Goal: Transaction & Acquisition: Obtain resource

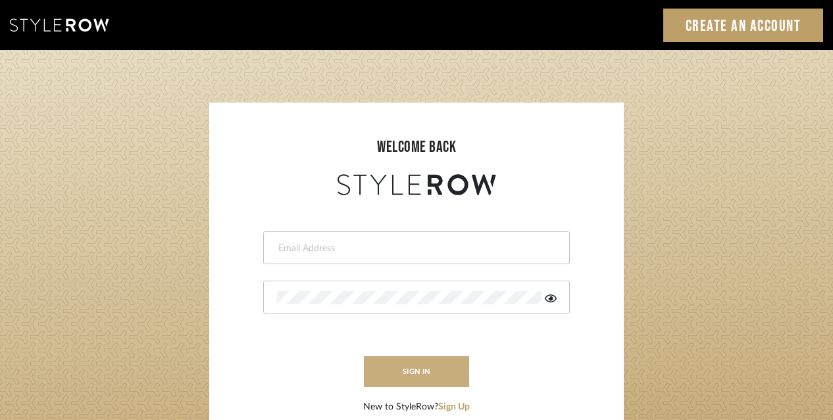
type input "acarobrese@gmail.com"
click at [418, 371] on button "sign in" at bounding box center [416, 372] width 105 height 31
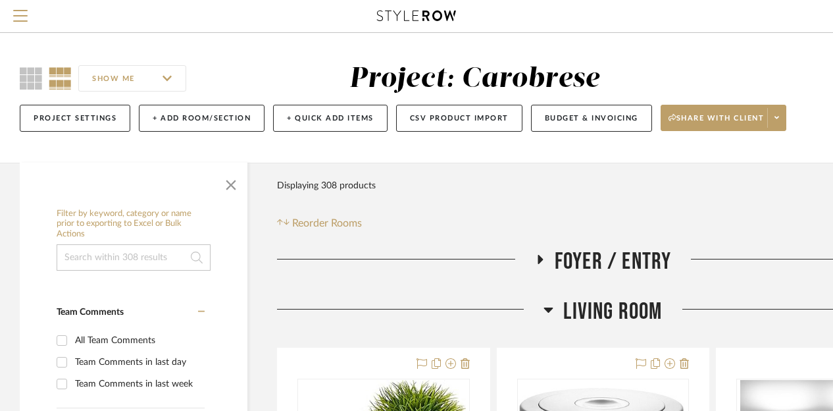
click at [304, 145] on div "SHOW ME Project: Carobrese Project Settings + Add Room/Section + Quick Add Item…" at bounding box center [473, 98] width 947 height 130
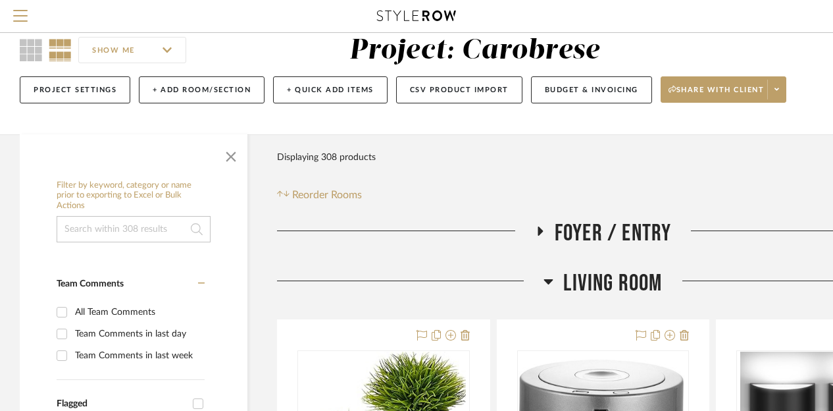
scroll to position [53, 0]
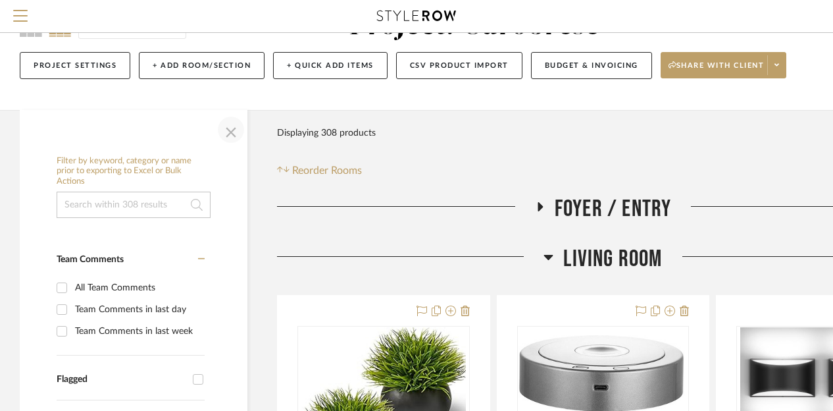
click at [239, 126] on span "button" at bounding box center [231, 130] width 32 height 32
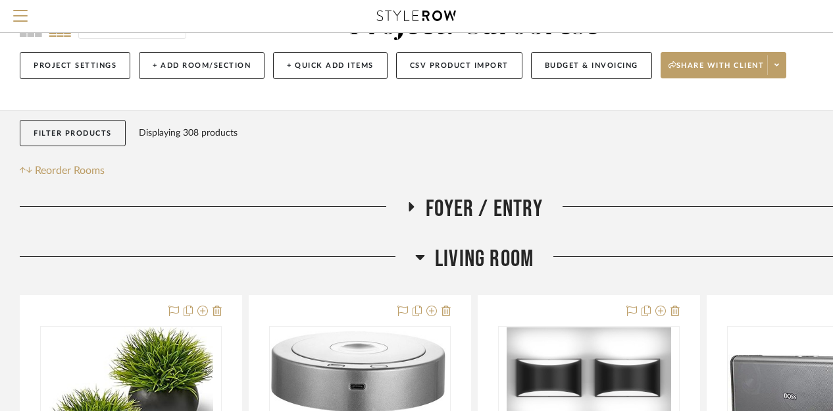
click at [187, 134] on div "Displaying 308 products" at bounding box center [188, 133] width 99 height 26
click at [468, 66] on button "CSV Product Import" at bounding box center [459, 65] width 126 height 27
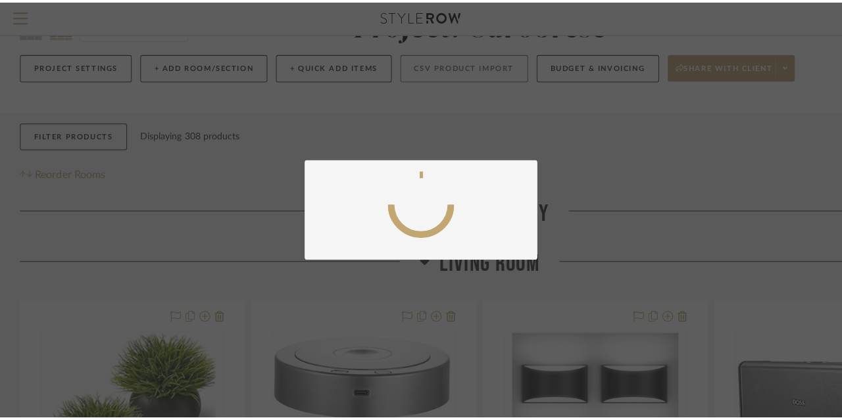
scroll to position [0, 0]
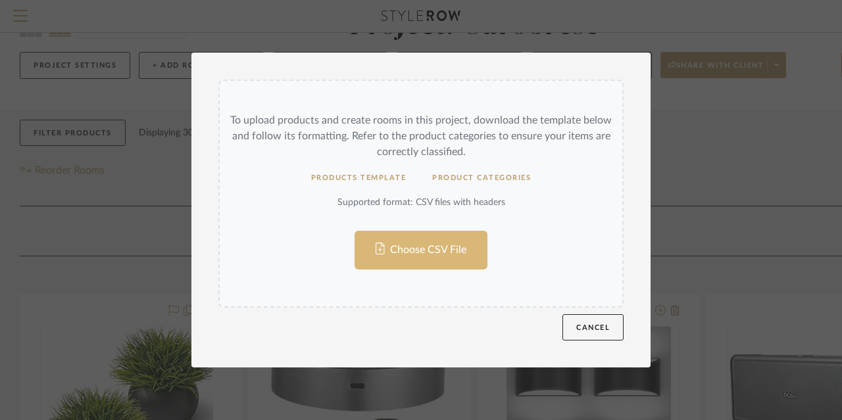
click at [420, 248] on input "Choose CSV File" at bounding box center [421, 194] width 403 height 226
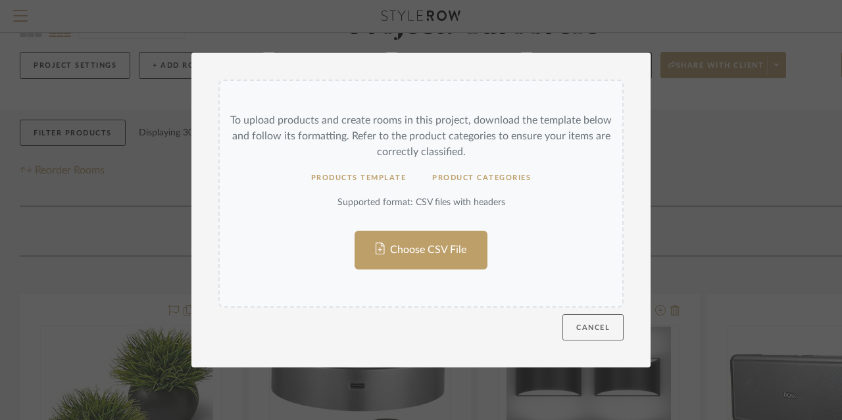
click at [595, 328] on button "Cancel" at bounding box center [593, 327] width 61 height 26
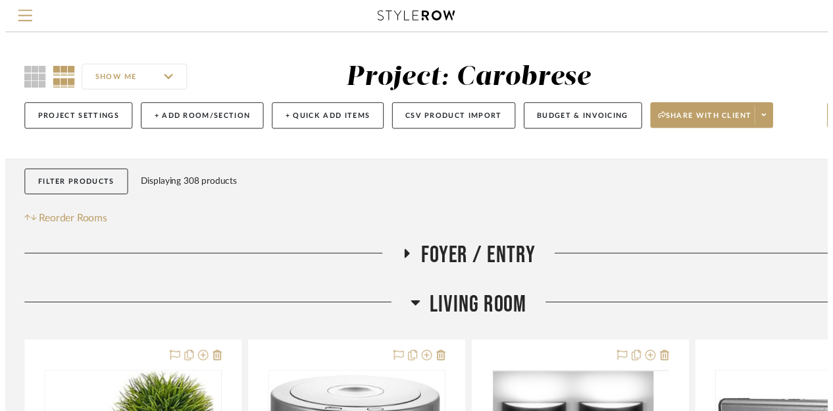
scroll to position [53, 0]
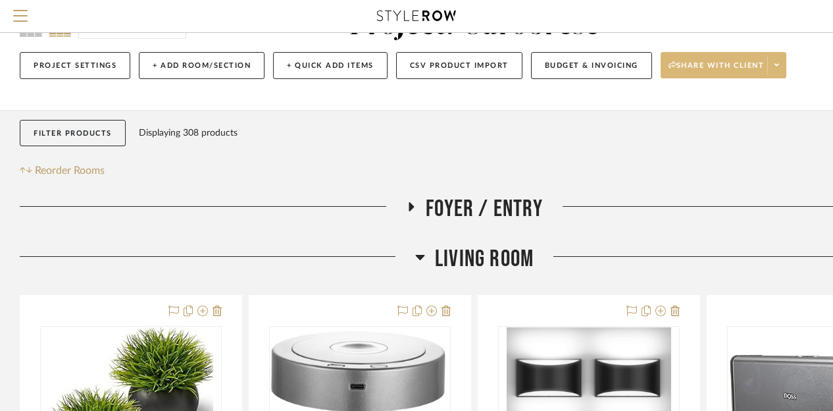
click at [782, 66] on span at bounding box center [776, 65] width 18 height 20
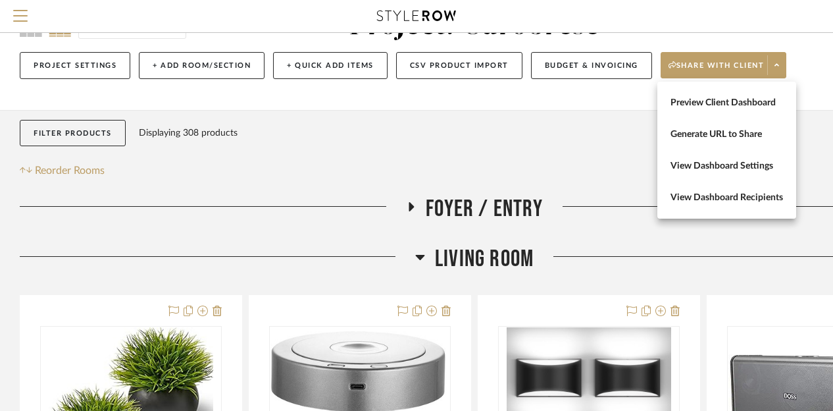
click at [238, 88] on div at bounding box center [416, 205] width 833 height 411
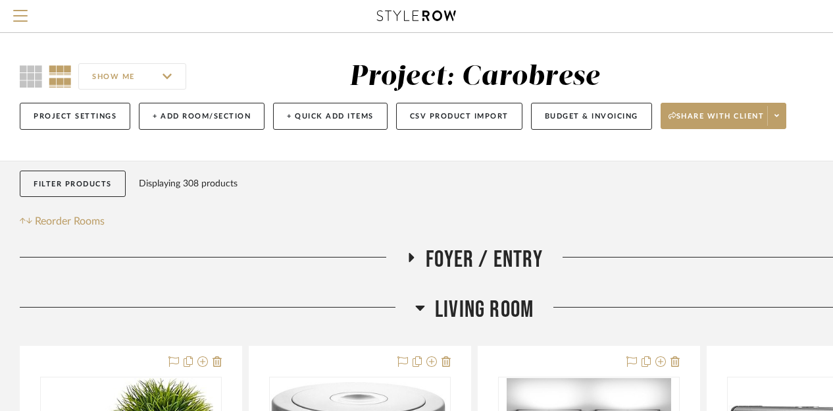
scroll to position [0, 0]
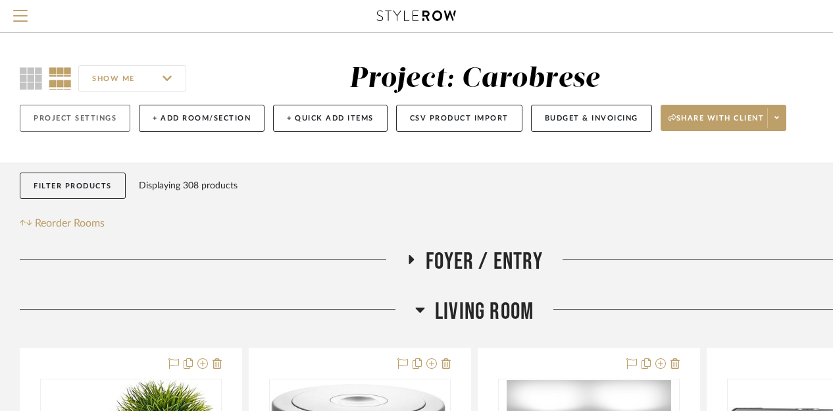
click at [101, 119] on button "Project Settings" at bounding box center [75, 118] width 111 height 27
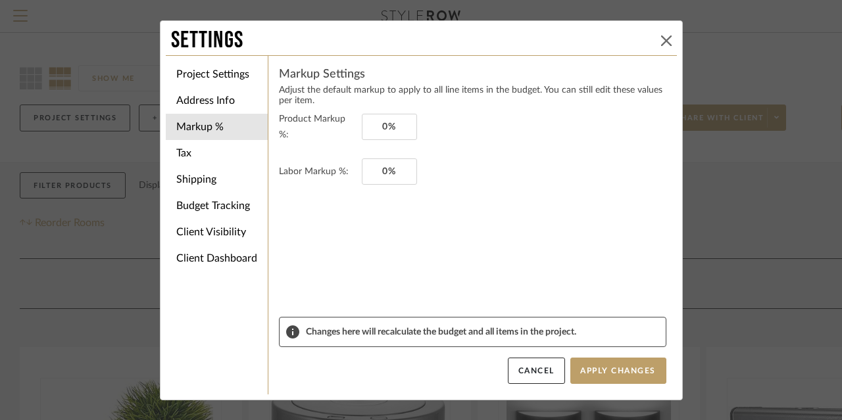
click at [661, 40] on icon at bounding box center [666, 41] width 11 height 11
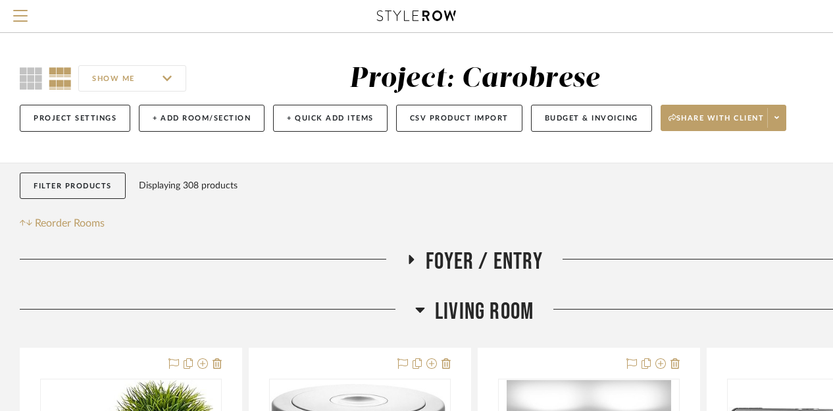
click at [105, 78] on input "SHOW ME" at bounding box center [132, 78] width 108 height 26
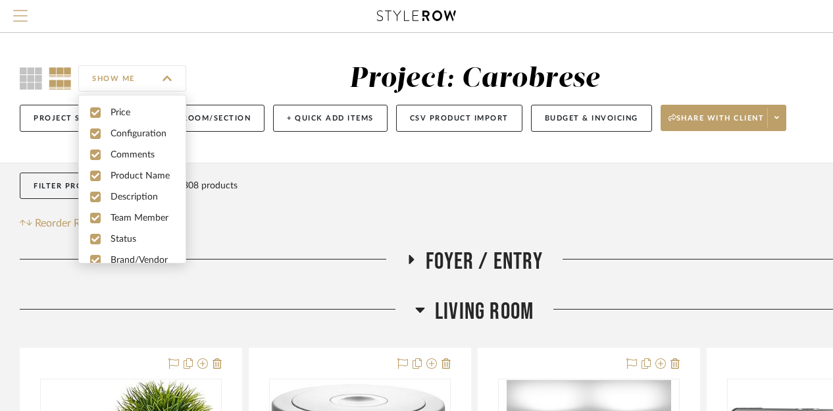
click at [17, 9] on button "Menu" at bounding box center [20, 16] width 41 height 32
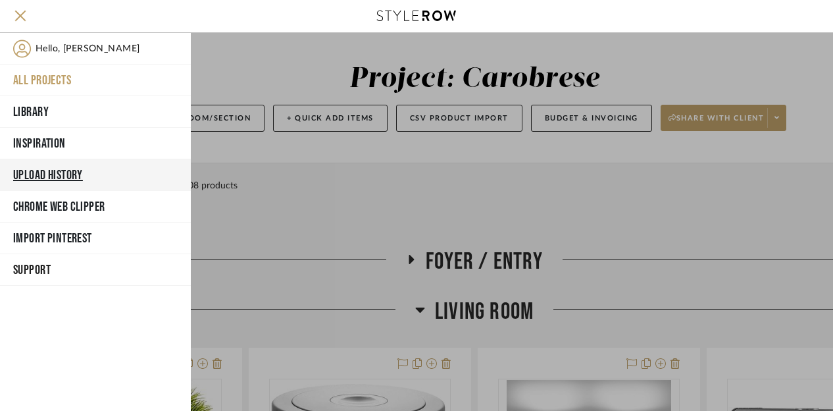
click at [36, 171] on button "Upload History" at bounding box center [95, 175] width 191 height 32
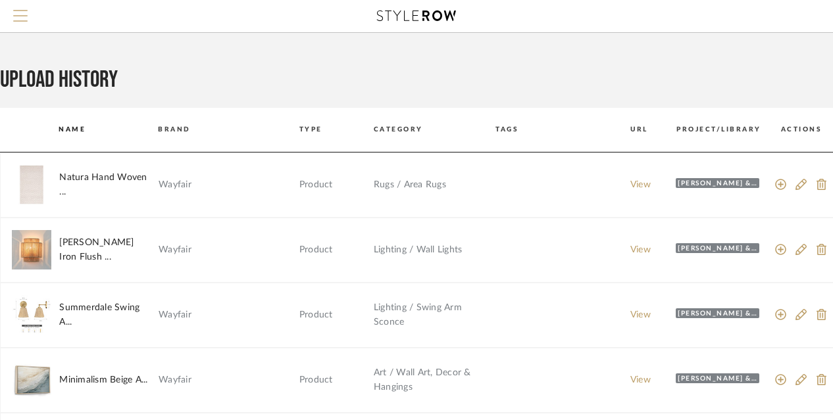
click at [18, 14] on span "Menu" at bounding box center [20, 20] width 14 height 20
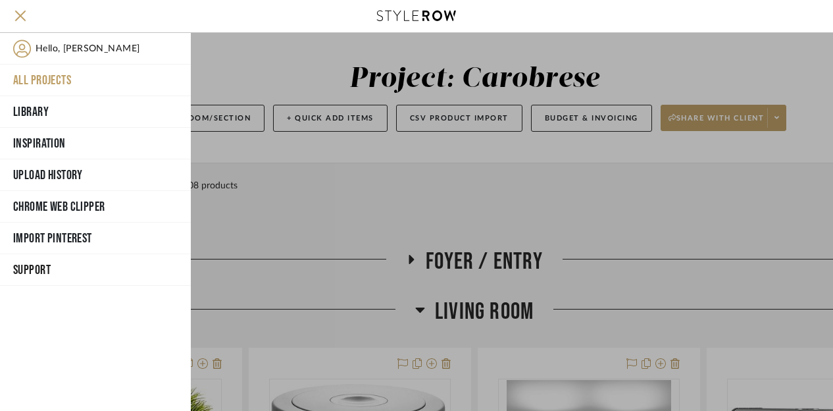
click at [264, 71] on div at bounding box center [512, 222] width 642 height 378
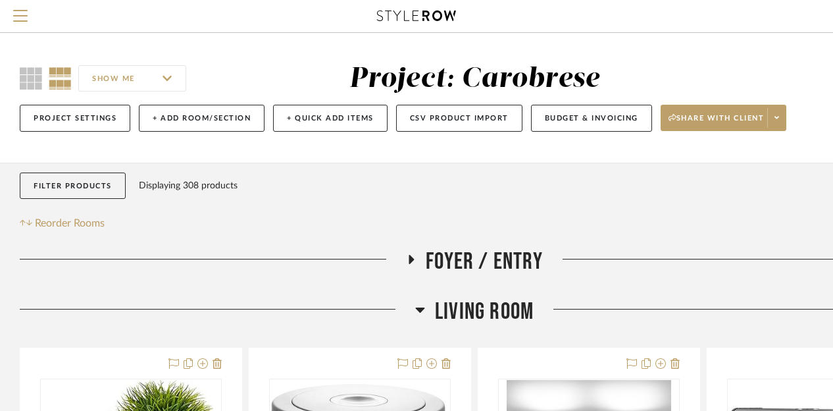
click at [417, 311] on icon at bounding box center [420, 309] width 10 height 16
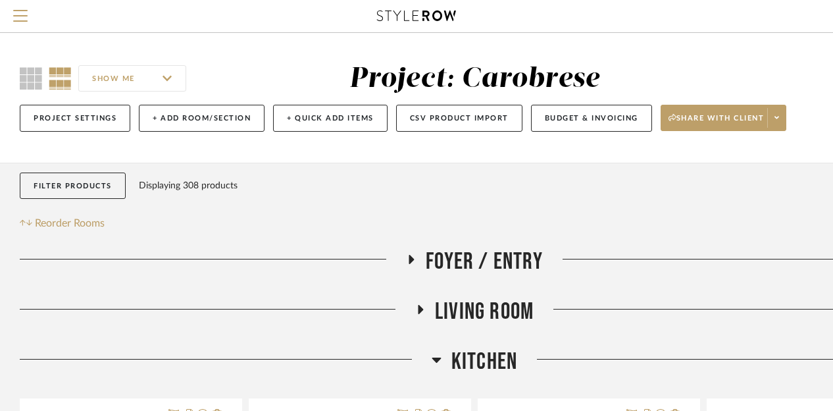
click at [441, 364] on icon at bounding box center [437, 359] width 10 height 16
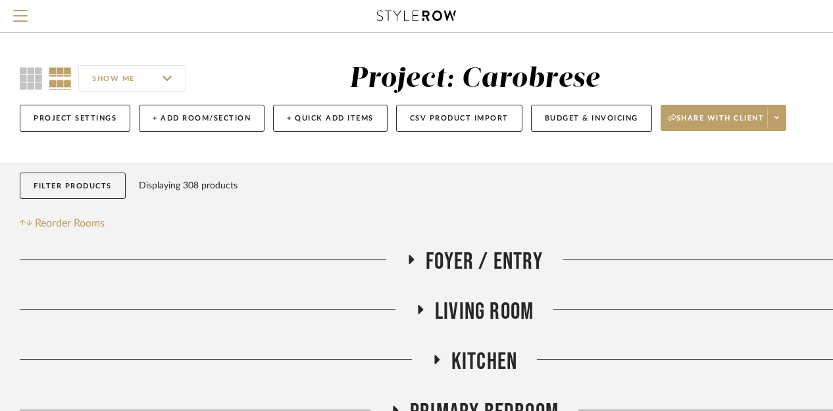
click at [396, 405] on icon at bounding box center [396, 410] width 16 height 10
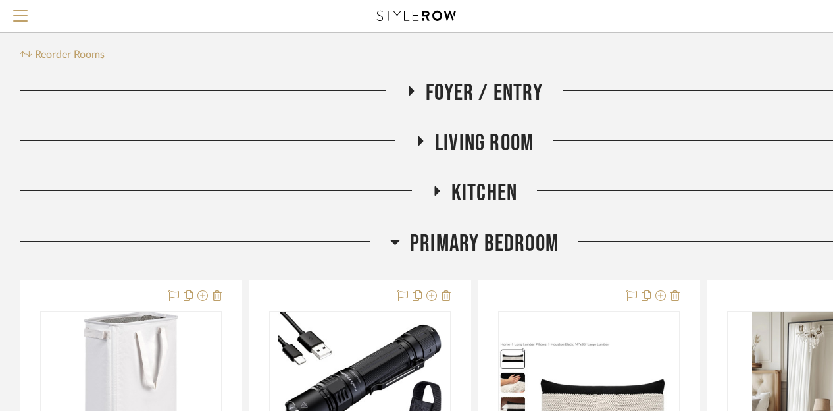
scroll to position [211, 0]
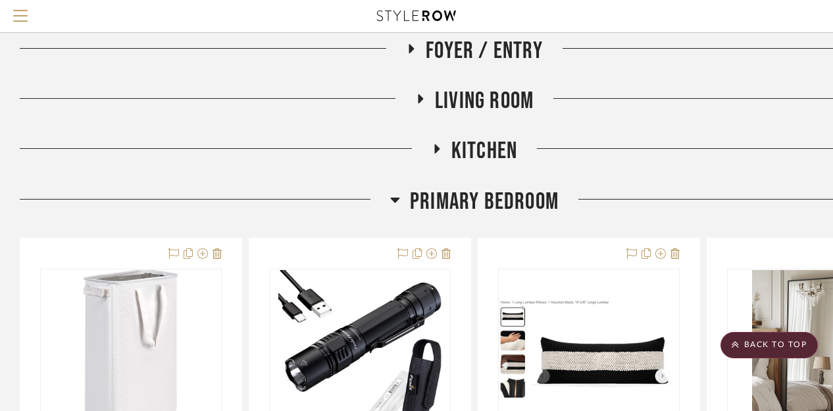
click at [397, 196] on icon at bounding box center [395, 199] width 10 height 16
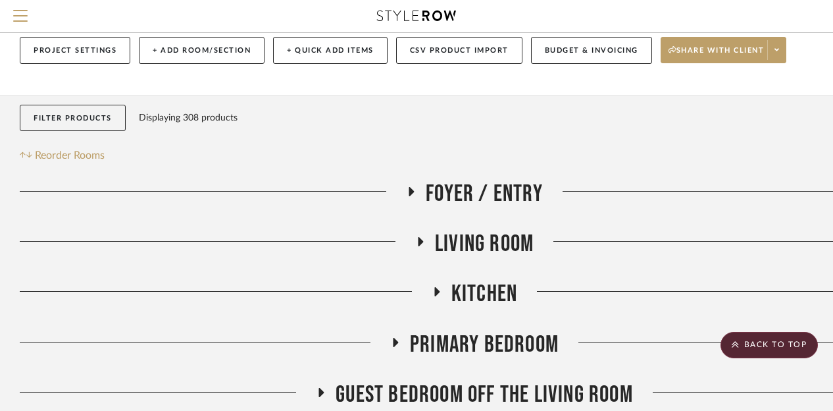
scroll to position [0, 0]
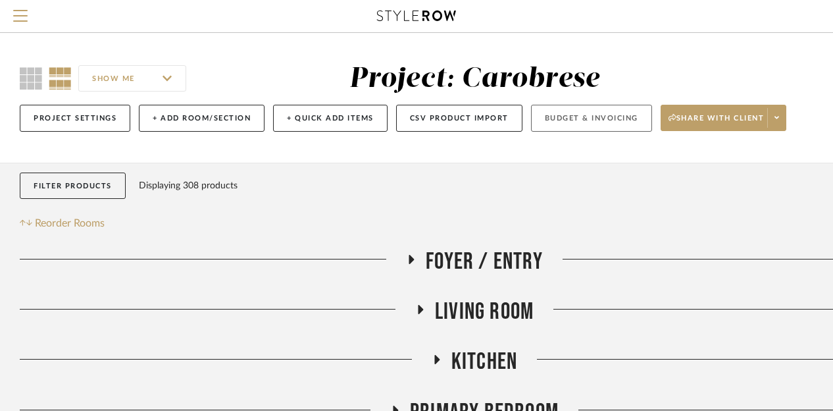
click at [573, 116] on button "Budget & Invoicing" at bounding box center [591, 118] width 121 height 27
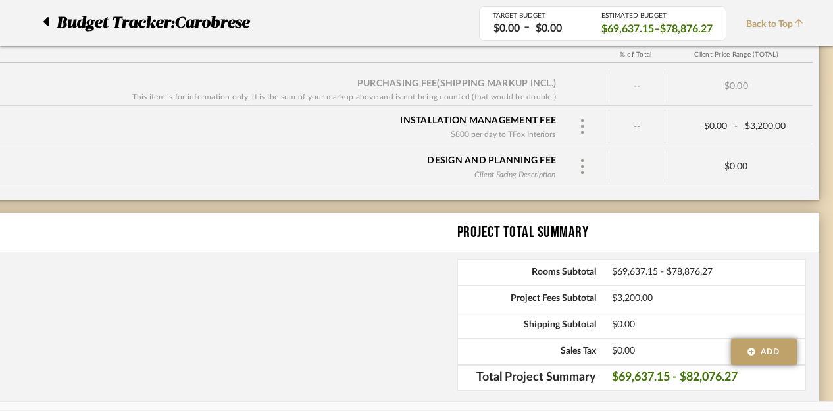
scroll to position [11113, 100]
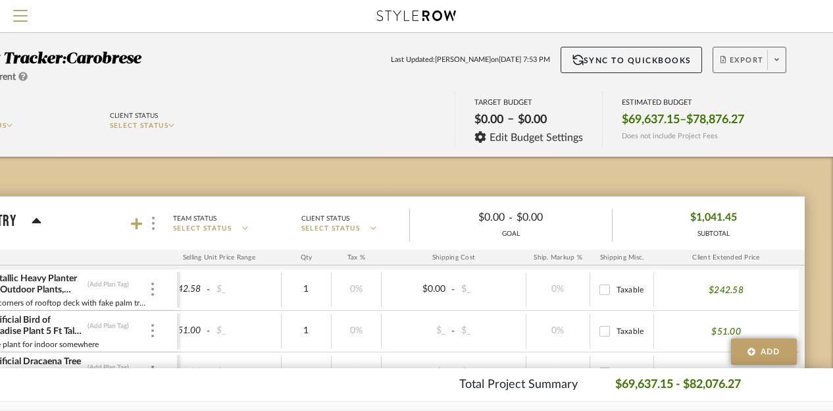
click at [743, 70] on span "Export" at bounding box center [741, 65] width 43 height 20
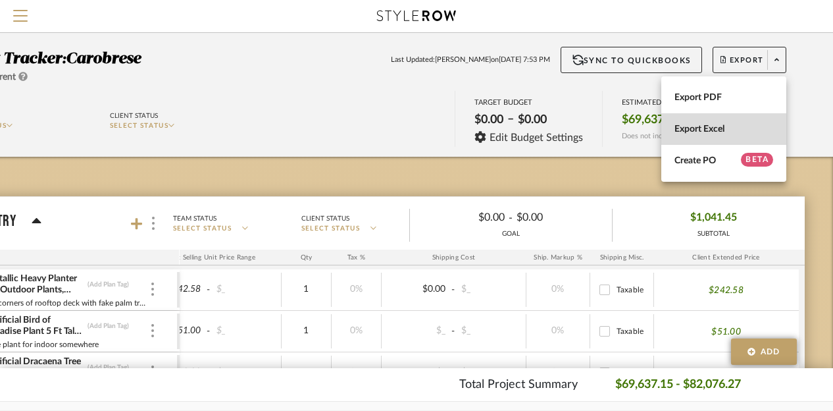
click at [695, 126] on span "Export Excel" at bounding box center [723, 129] width 99 height 11
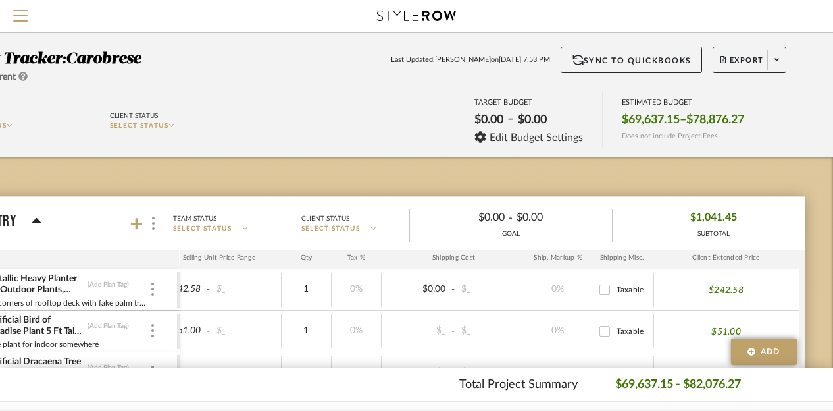
click at [737, 5] on div at bounding box center [416, 16] width 751 height 32
click at [778, 60] on icon at bounding box center [776, 60] width 5 height 3
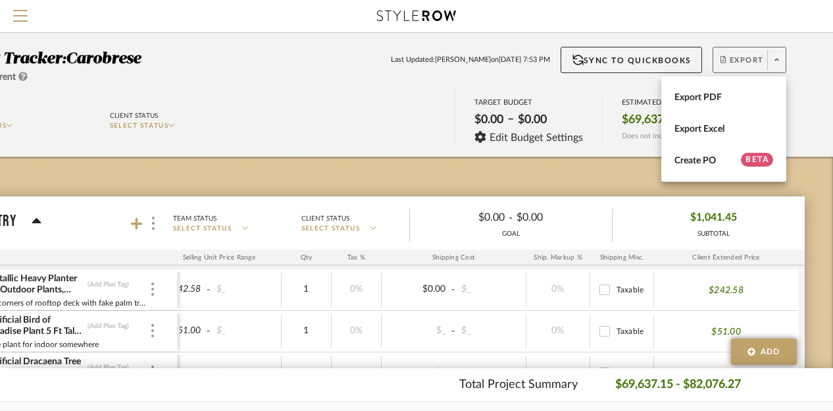
click at [816, 70] on div at bounding box center [416, 205] width 833 height 411
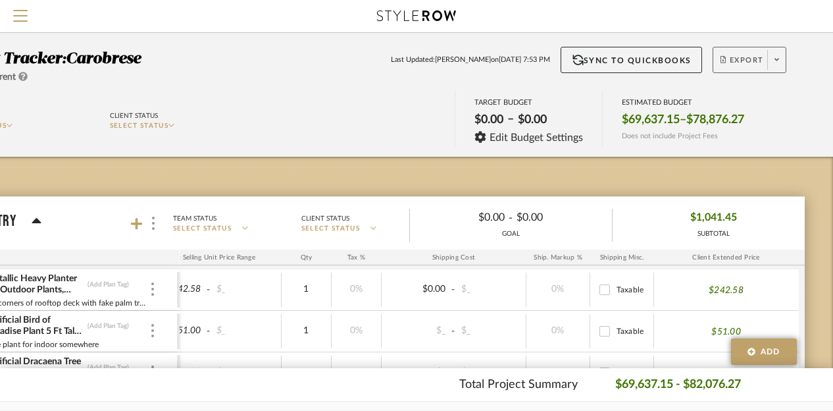
click at [787, 59] on div "Budget Tracker: Carobrese Non-Transparent Last Updated: [PERSON_NAME] on [DATE]…" at bounding box center [359, 66] width 890 height 38
click at [778, 62] on icon at bounding box center [776, 59] width 5 height 7
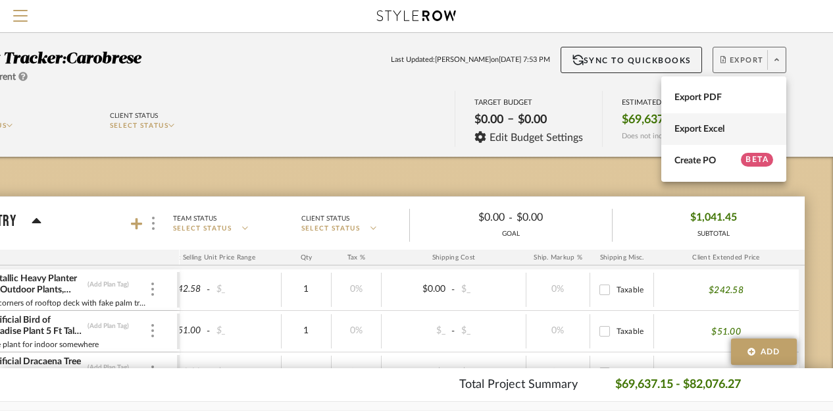
click at [706, 120] on button "Export Excel" at bounding box center [723, 129] width 125 height 32
